Goal: Transaction & Acquisition: Purchase product/service

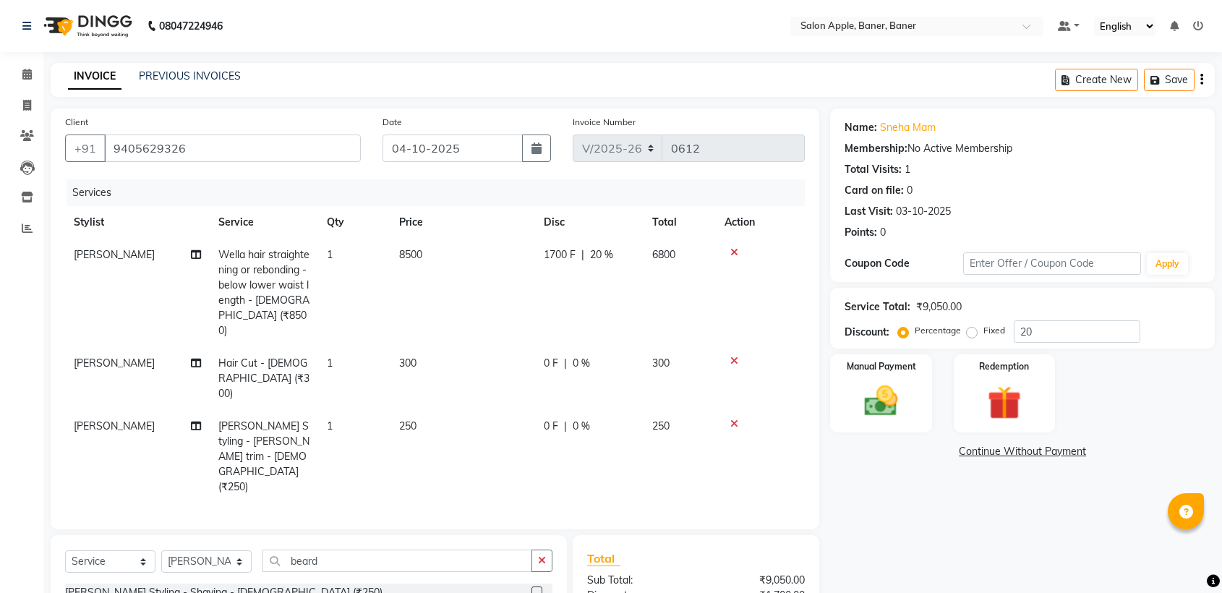
select select "771"
select select "service"
select select "51177"
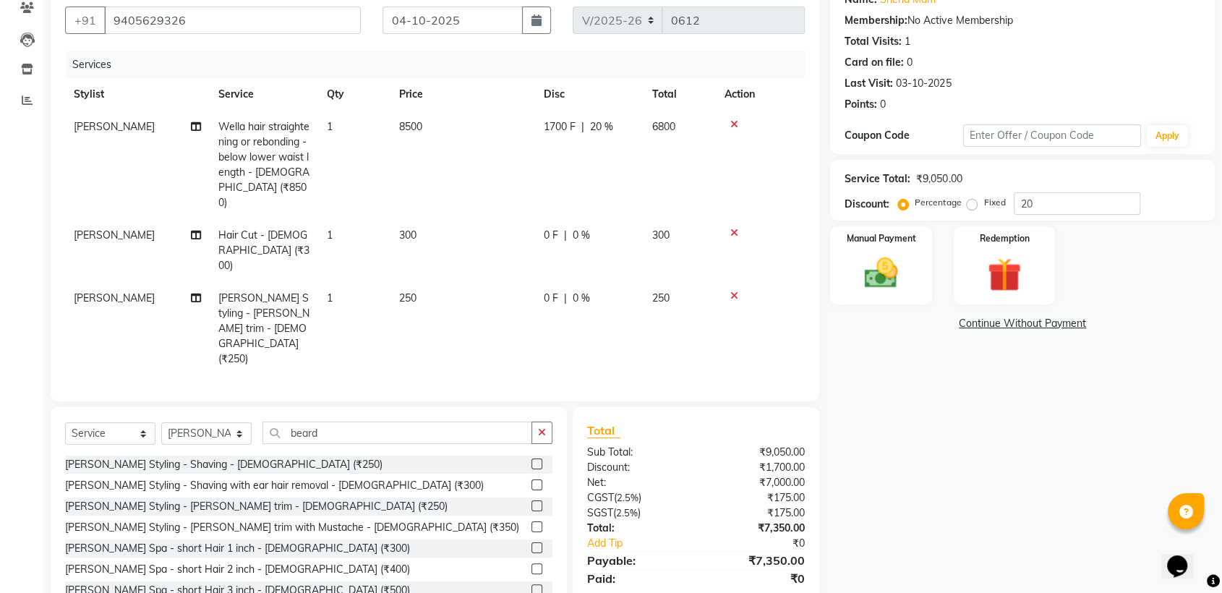
scroll to position [38, 0]
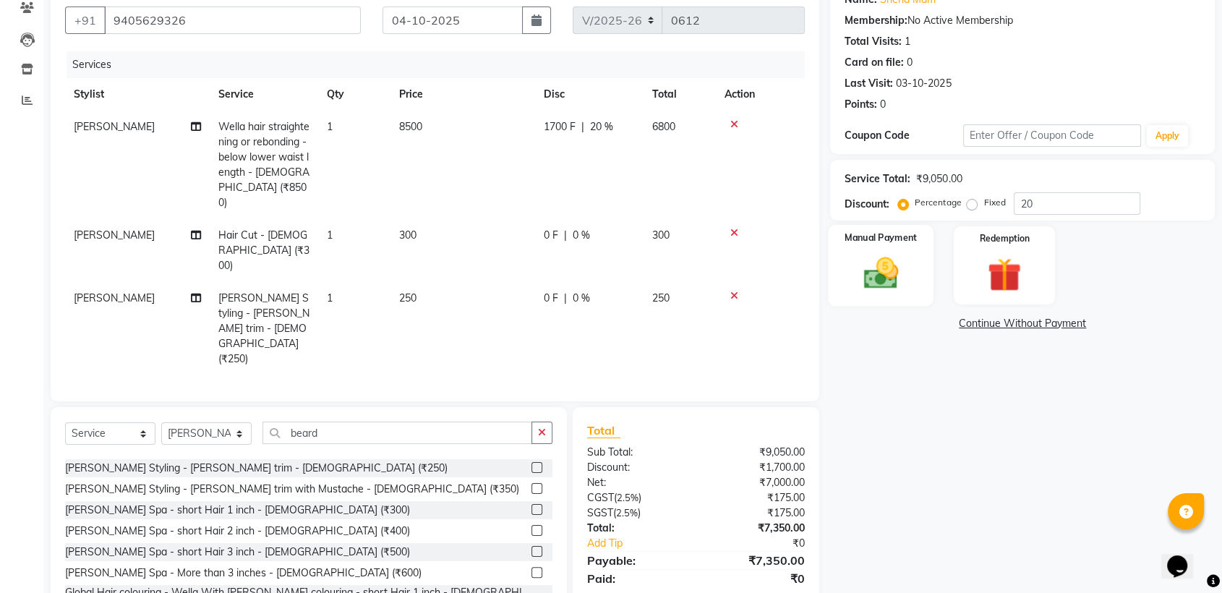
click at [877, 265] on img at bounding box center [881, 273] width 56 height 41
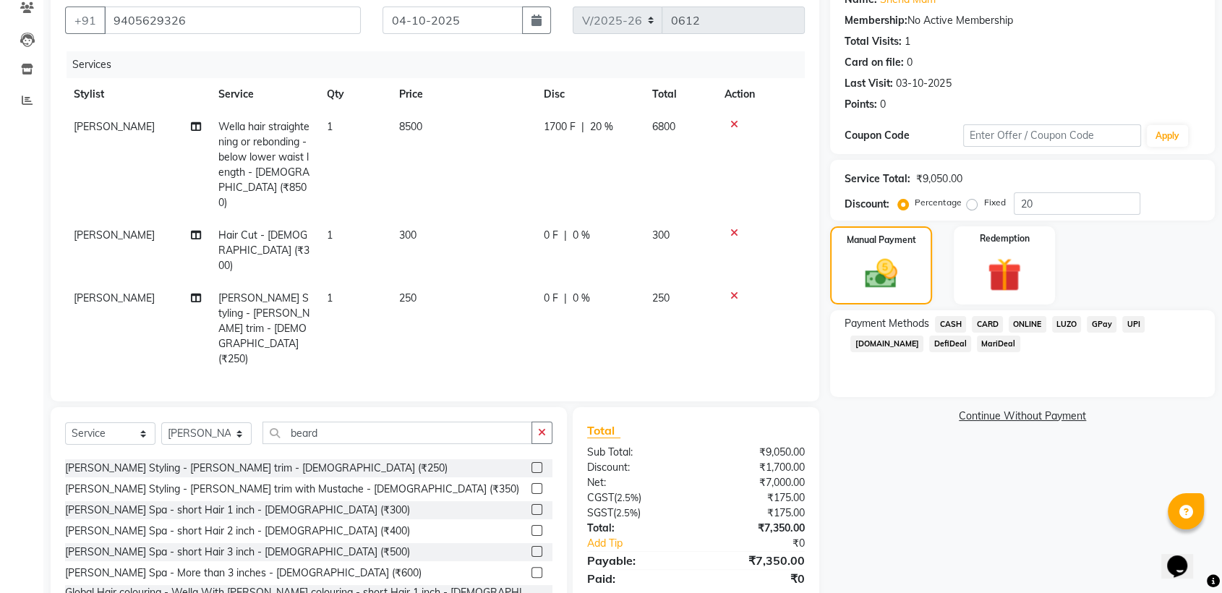
click at [973, 322] on span "CARD" at bounding box center [987, 324] width 31 height 17
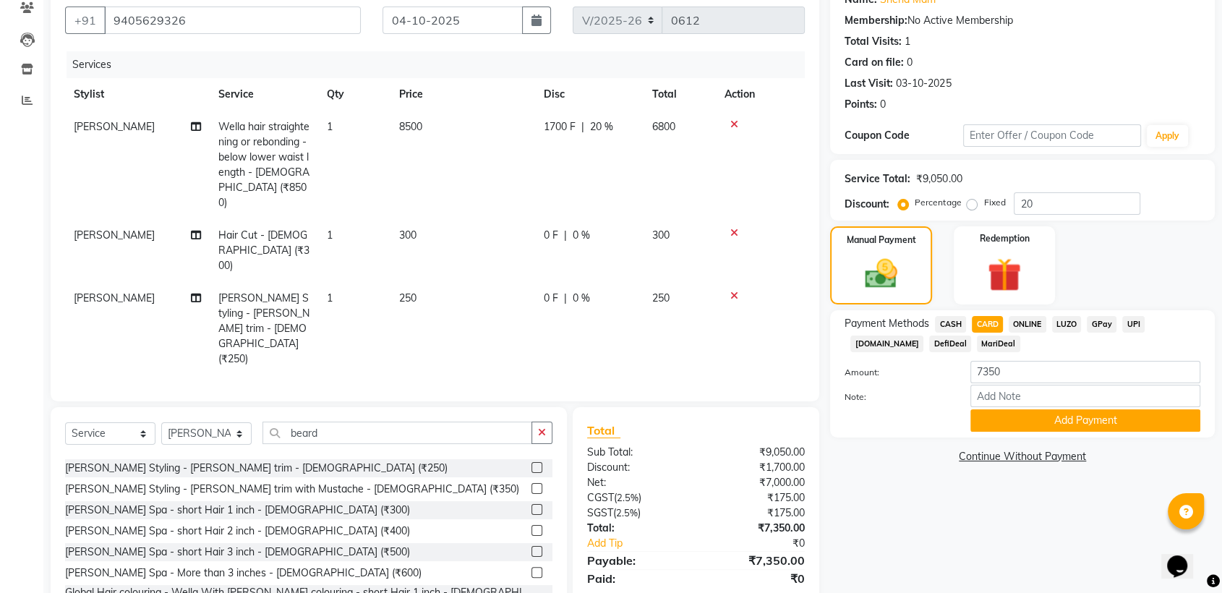
click at [1038, 323] on span "ONLINE" at bounding box center [1028, 324] width 38 height 17
click at [1097, 422] on button "Add Payment" at bounding box center [1086, 420] width 230 height 22
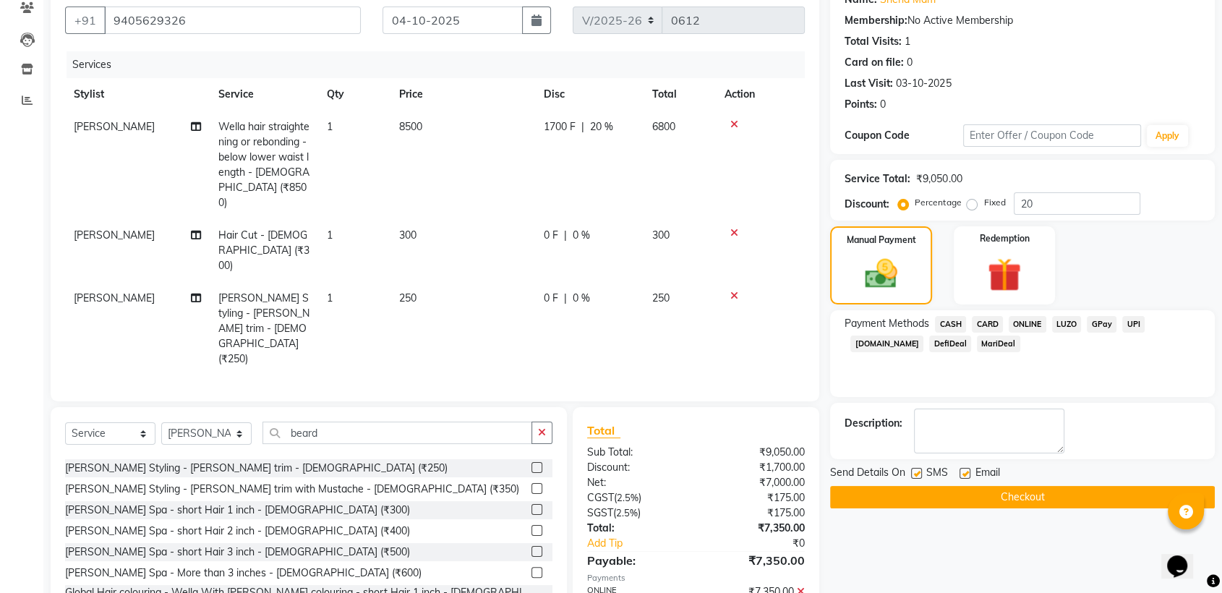
scroll to position [158, 0]
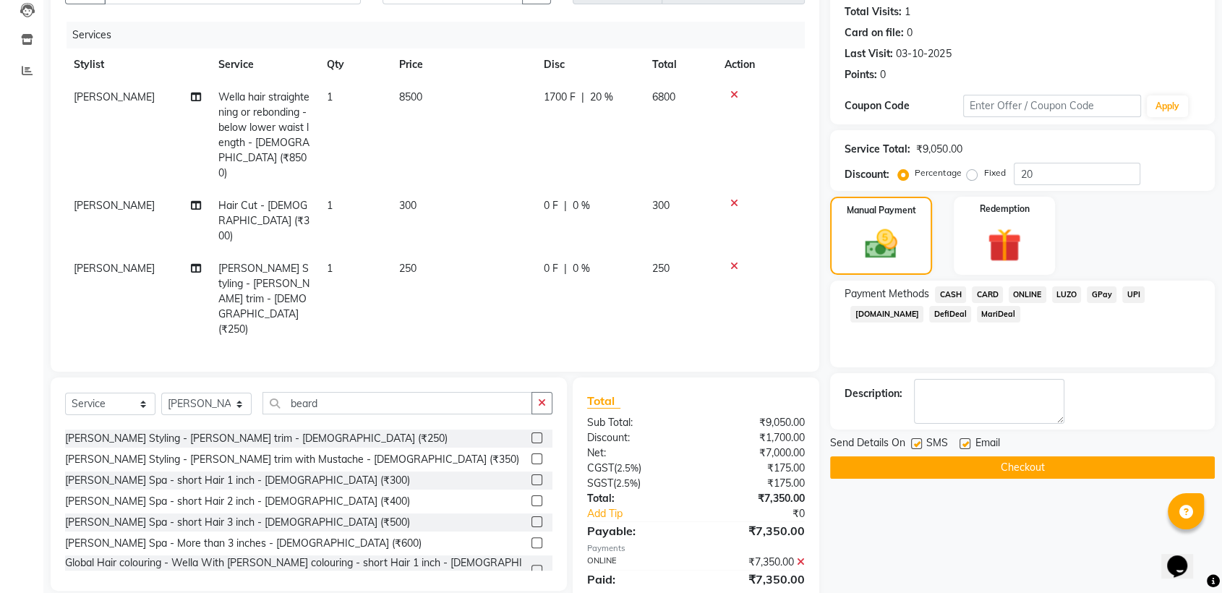
click at [963, 446] on label at bounding box center [965, 443] width 11 height 11
click at [963, 446] on input "checkbox" at bounding box center [964, 444] width 9 height 9
checkbox input "false"
drag, startPoint x: 912, startPoint y: 444, endPoint x: 922, endPoint y: 444, distance: 10.1
click at [916, 444] on label at bounding box center [916, 443] width 11 height 11
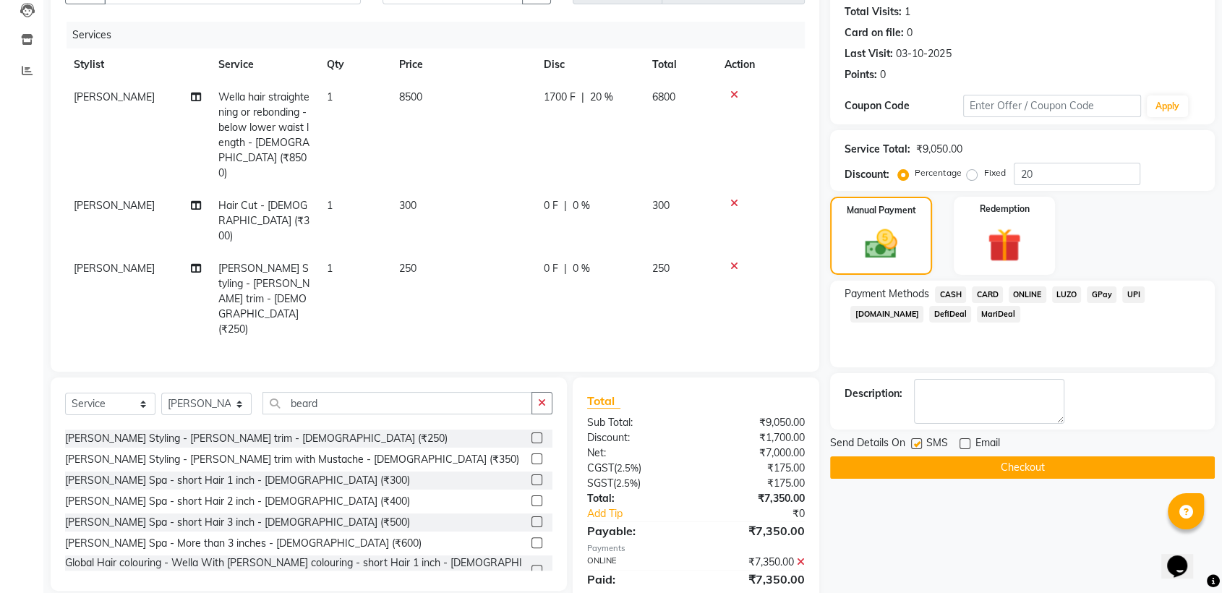
click at [916, 444] on input "checkbox" at bounding box center [915, 444] width 9 height 9
click at [919, 444] on label at bounding box center [916, 443] width 11 height 11
click at [919, 444] on input "checkbox" at bounding box center [915, 444] width 9 height 9
click at [917, 443] on label at bounding box center [916, 443] width 11 height 11
click at [917, 443] on input "checkbox" at bounding box center [915, 444] width 9 height 9
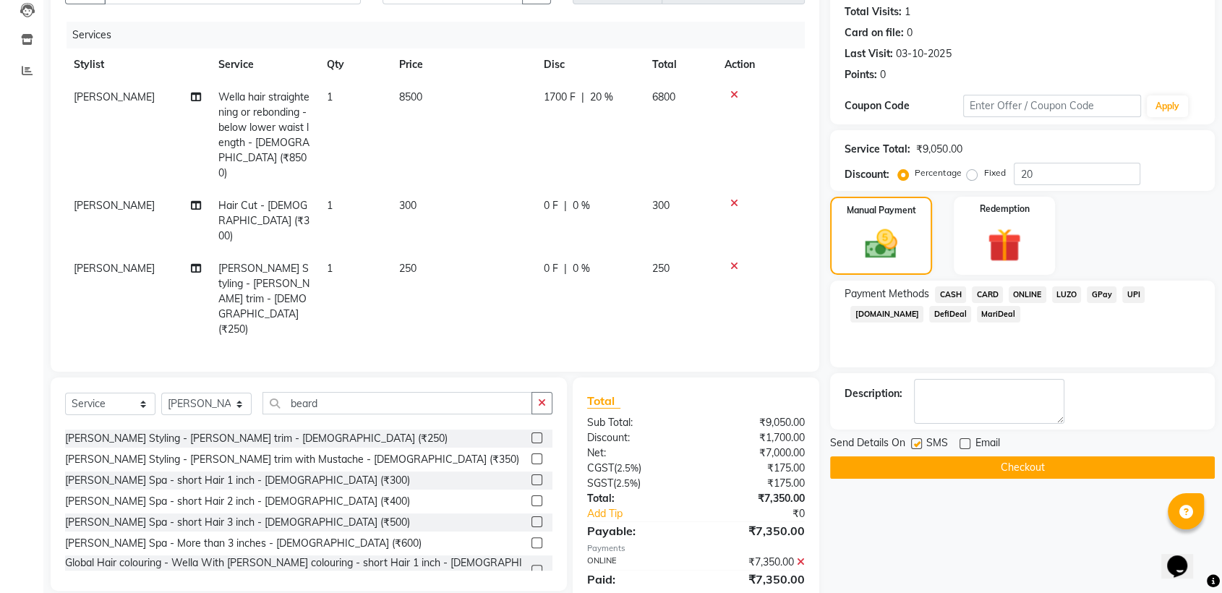
checkbox input "false"
click at [929, 459] on button "Checkout" at bounding box center [1022, 467] width 385 height 22
